Goal: Use online tool/utility: Utilize a website feature to perform a specific function

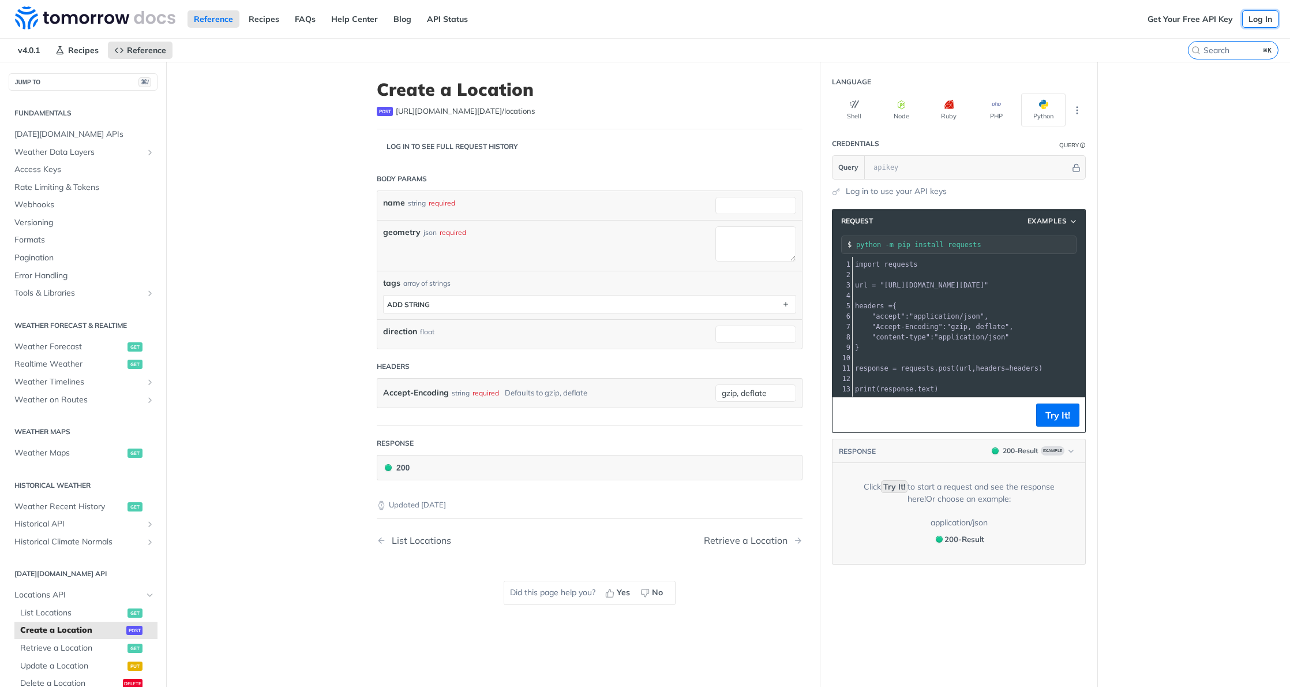
click at [1262, 20] on link "Log In" at bounding box center [1260, 18] width 36 height 17
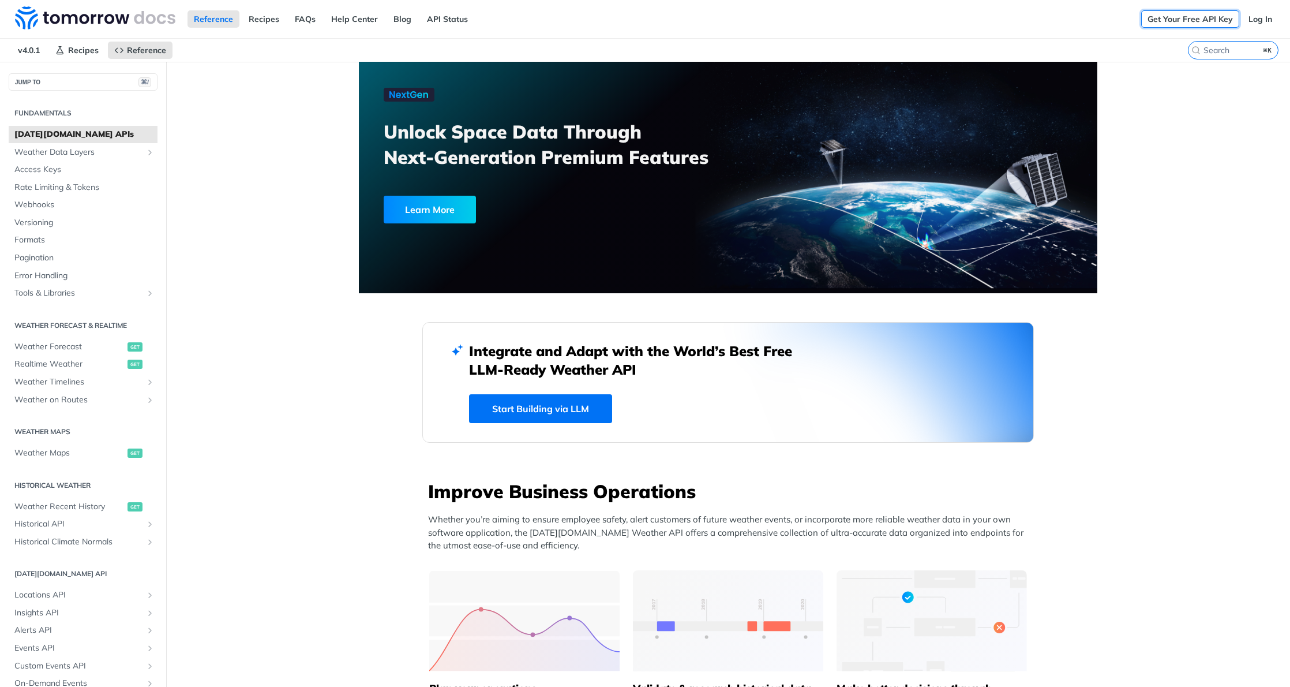
click at [1208, 16] on link "Get Your Free API Key" at bounding box center [1190, 18] width 98 height 17
click at [1258, 22] on link "Log In" at bounding box center [1260, 18] width 36 height 17
click at [1182, 20] on link "Get Your Free API Key" at bounding box center [1190, 18] width 98 height 17
click at [59, 366] on span "Realtime Weather" at bounding box center [69, 364] width 110 height 12
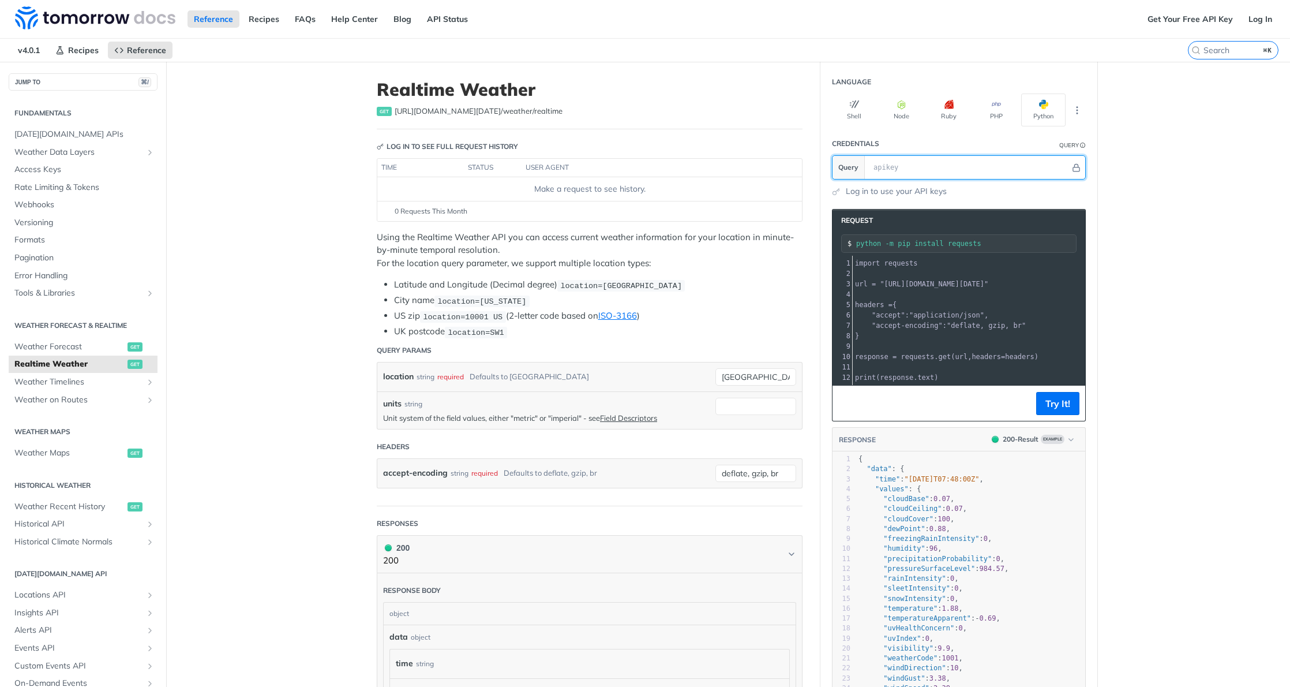
click at [957, 169] on input "text" at bounding box center [969, 167] width 203 height 23
paste input "ANFTYaJJjCuxdfFlBD6l2AiUh82qhXnf"
type input "ANFTYaJJjCuxdfFlBD6l2AiUh82qhXnf"
click at [1061, 407] on button "Try It!" at bounding box center [1057, 403] width 43 height 23
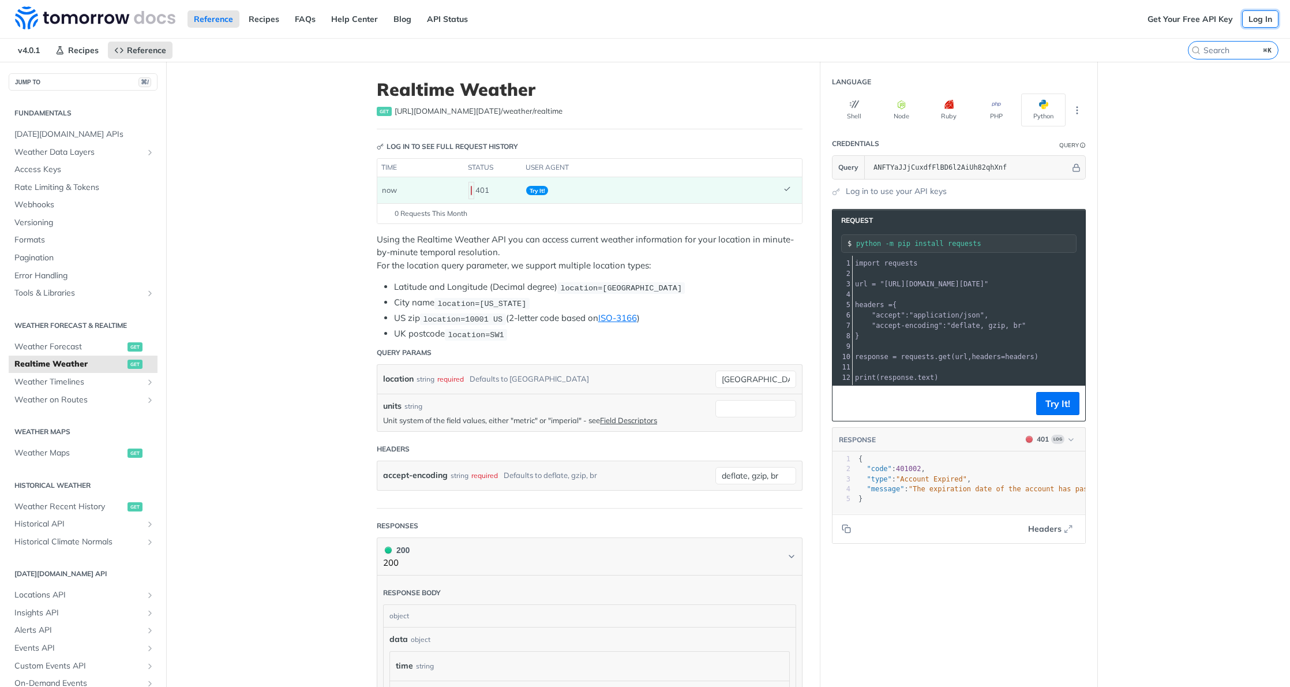
click at [1254, 15] on link "Log In" at bounding box center [1260, 18] width 36 height 17
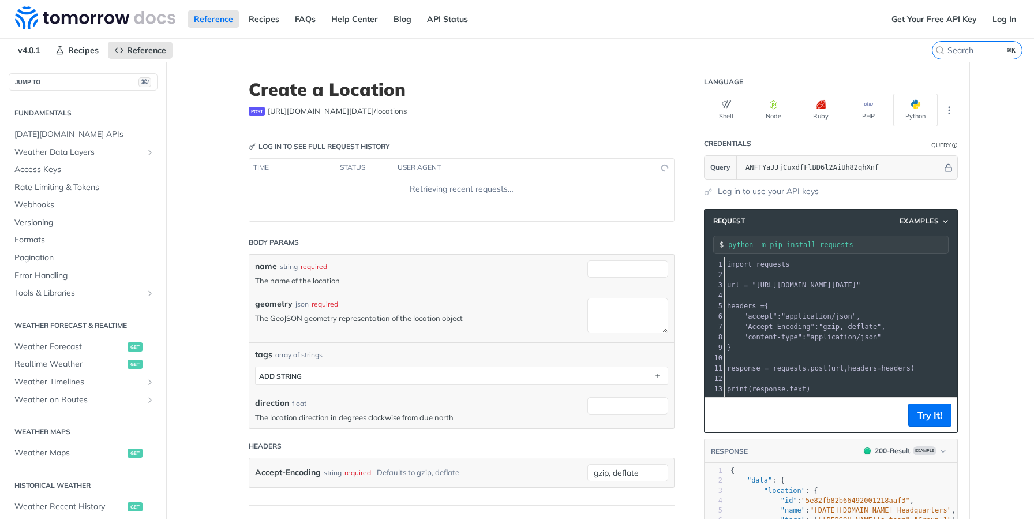
scroll to position [248, 0]
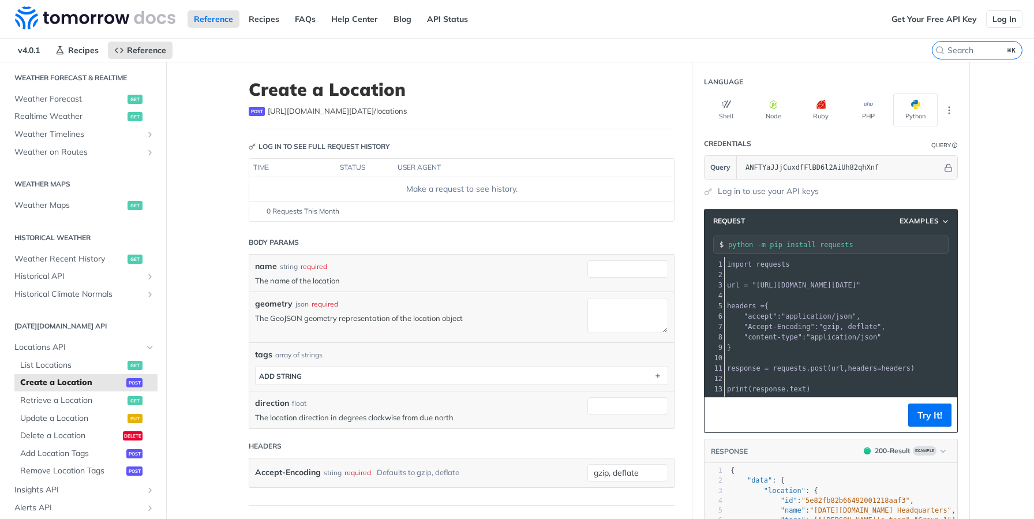
click at [1009, 18] on link "Log In" at bounding box center [1004, 18] width 36 height 17
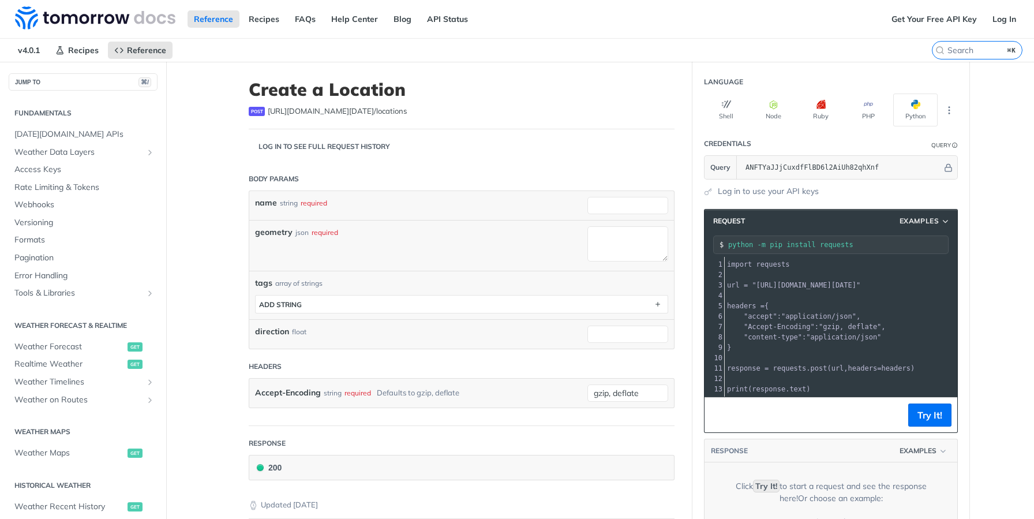
scroll to position [248, 0]
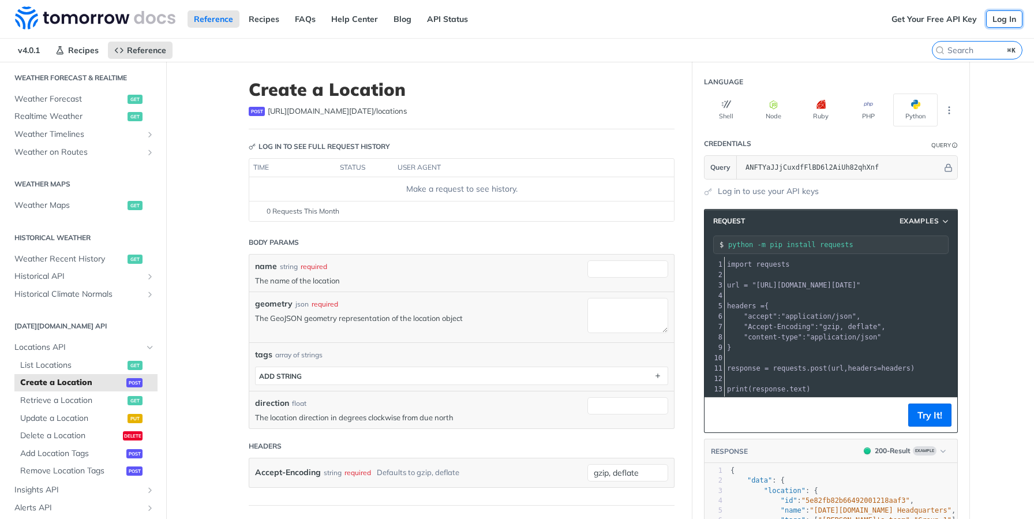
click at [999, 17] on link "Log In" at bounding box center [1004, 18] width 36 height 17
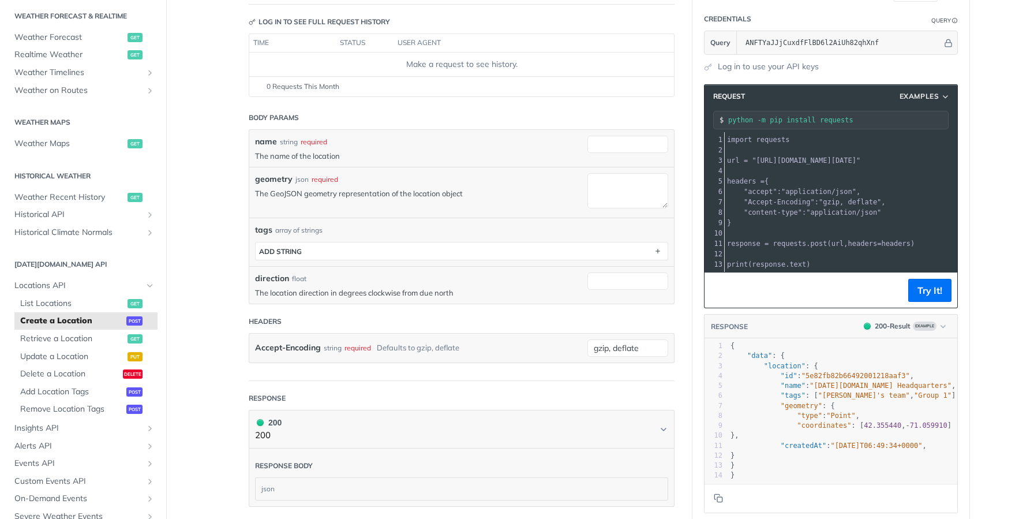
scroll to position [47, 0]
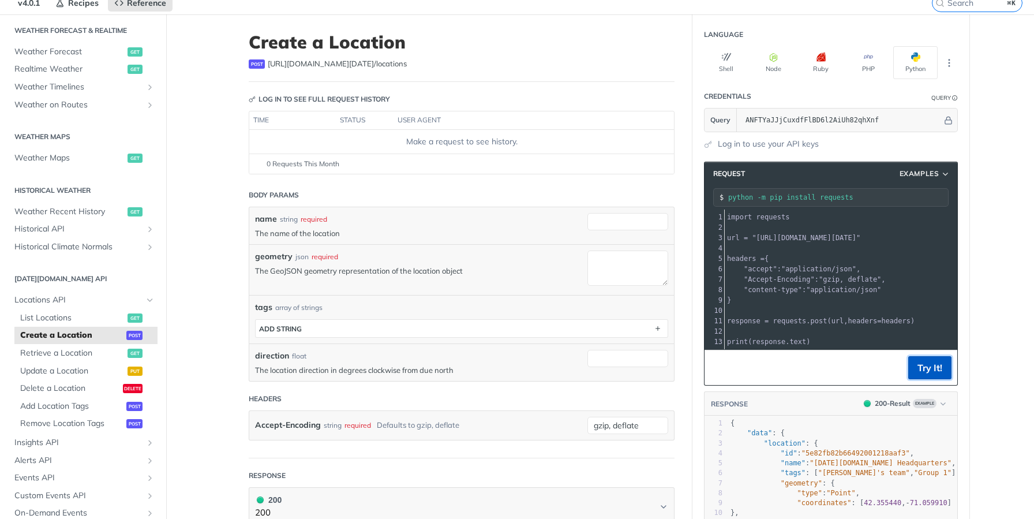
click at [930, 371] on button "Try It!" at bounding box center [929, 367] width 43 height 23
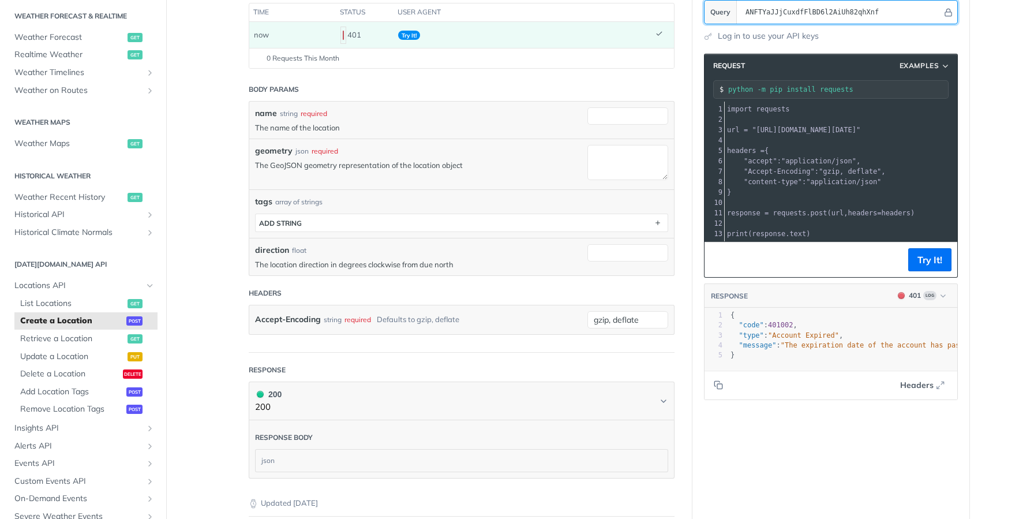
scroll to position [0, 0]
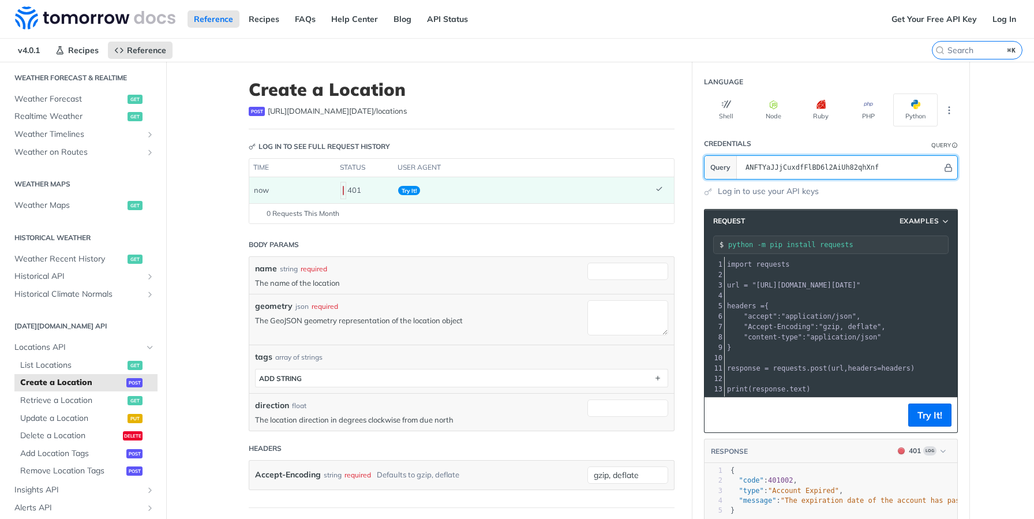
click at [947, 166] on icon "Hide" at bounding box center [948, 168] width 6 height 8
click at [796, 194] on link "Log in to use your API keys" at bounding box center [768, 191] width 101 height 12
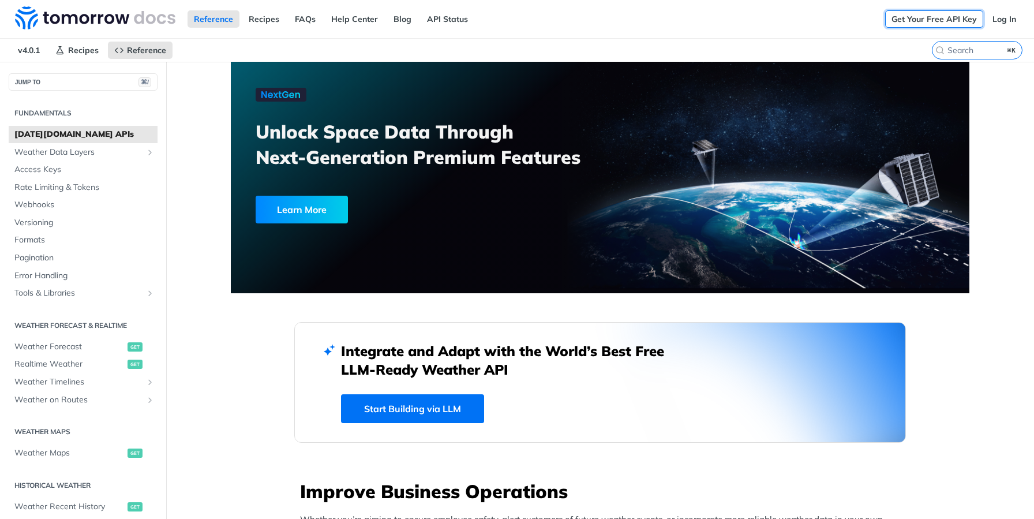
click at [972, 18] on link "Get Your Free API Key" at bounding box center [934, 18] width 98 height 17
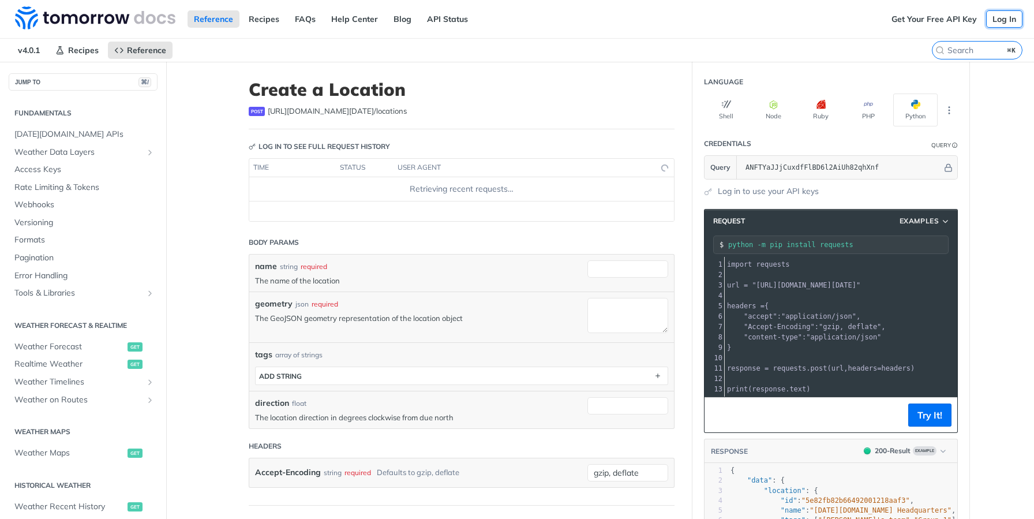
scroll to position [248, 0]
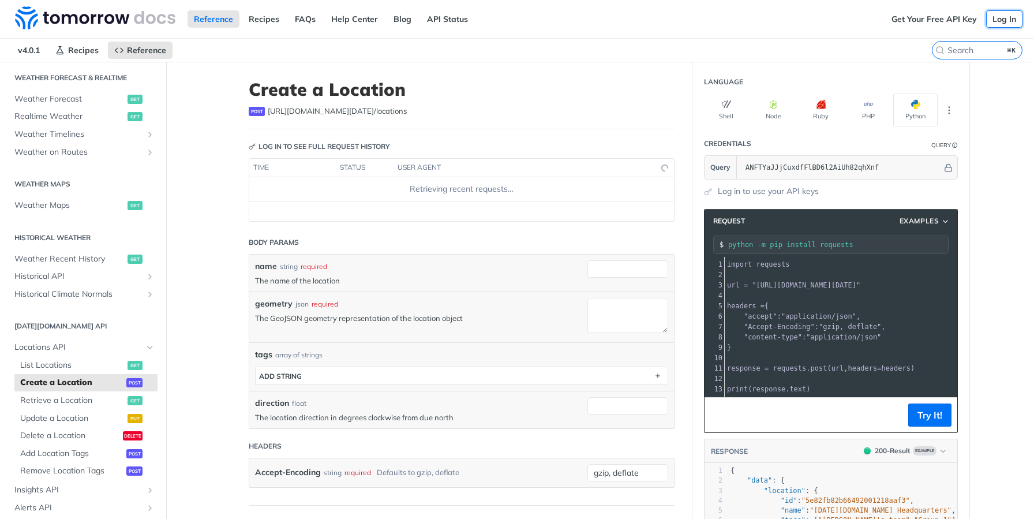
click at [1011, 19] on link "Log In" at bounding box center [1004, 18] width 36 height 17
